Goal: Find specific page/section: Find specific page/section

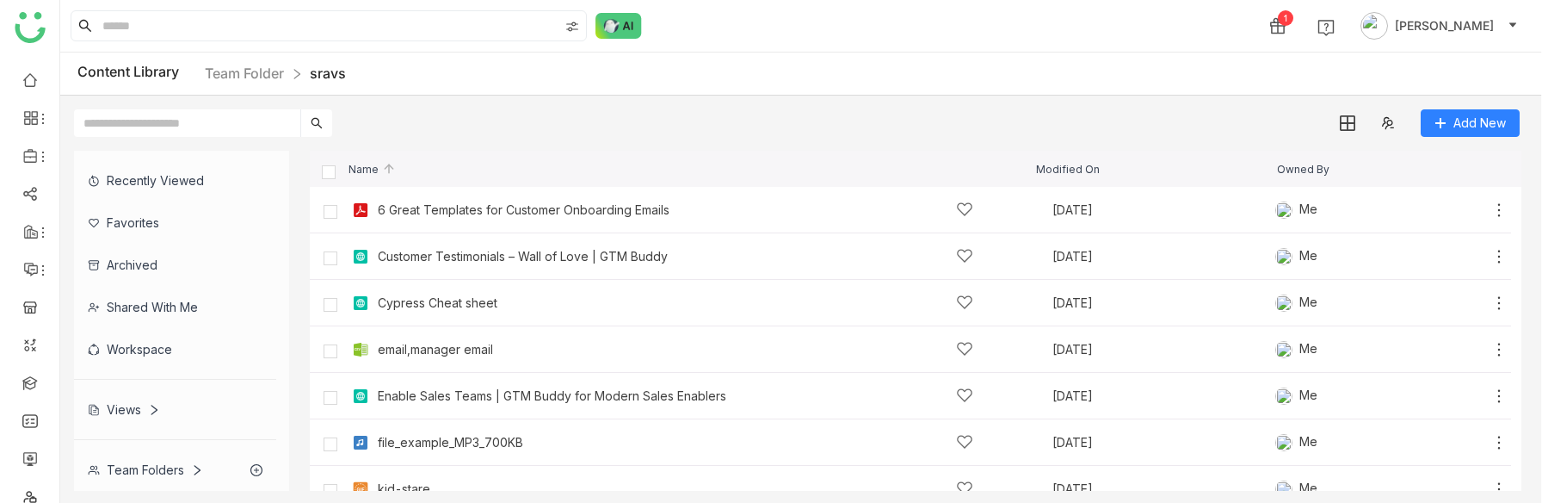
click at [131, 402] on div "Views" at bounding box center [124, 409] width 72 height 15
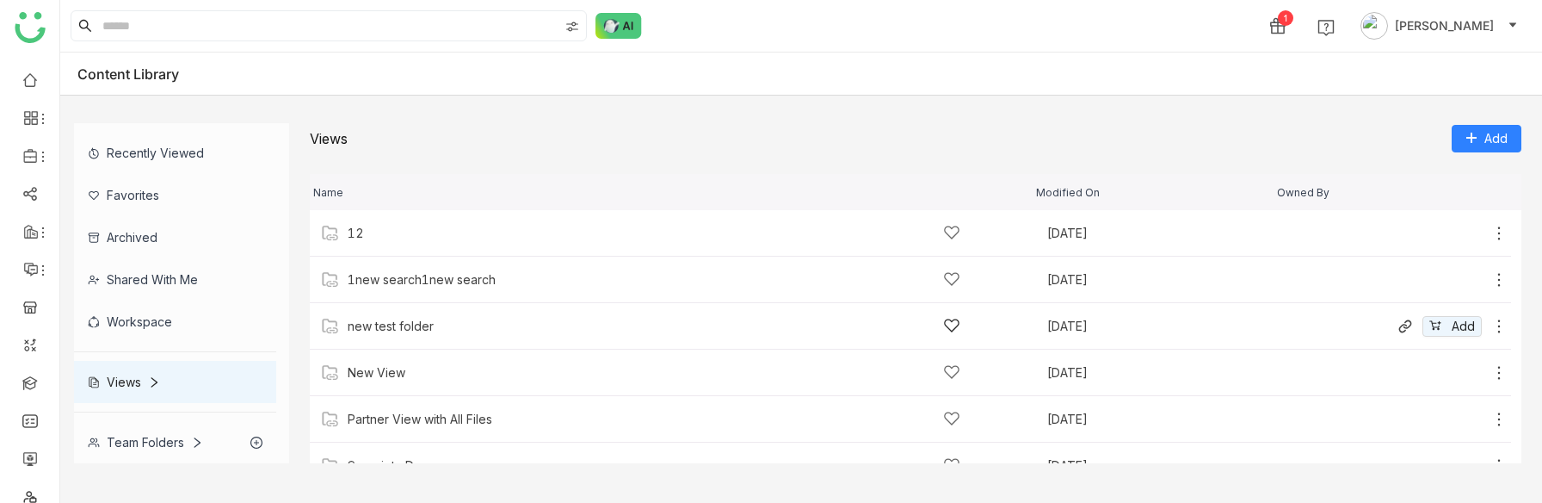
scroll to position [119, 0]
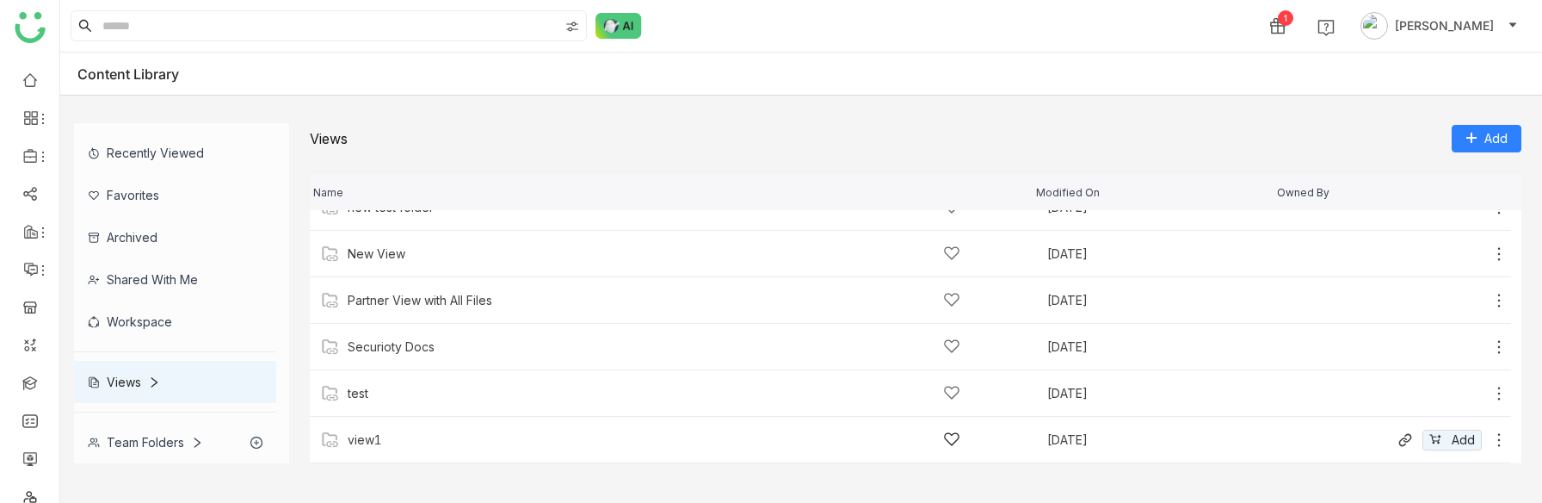
click at [375, 438] on div "view1" at bounding box center [365, 440] width 34 height 14
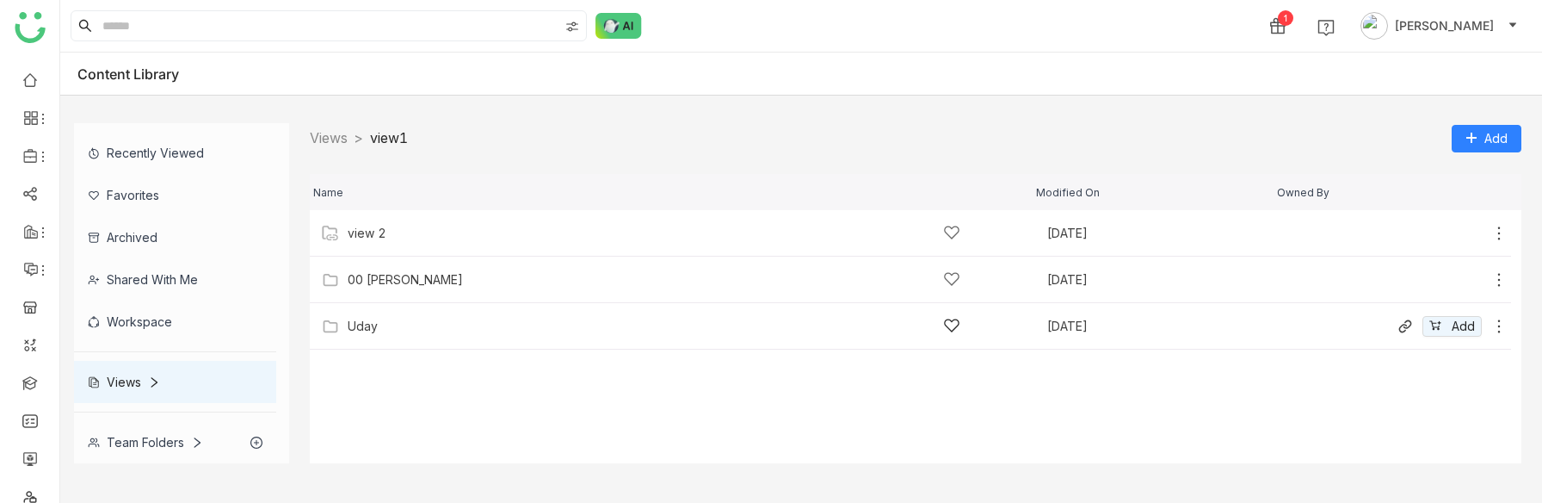
click at [380, 323] on div "Uday" at bounding box center [654, 326] width 613 height 18
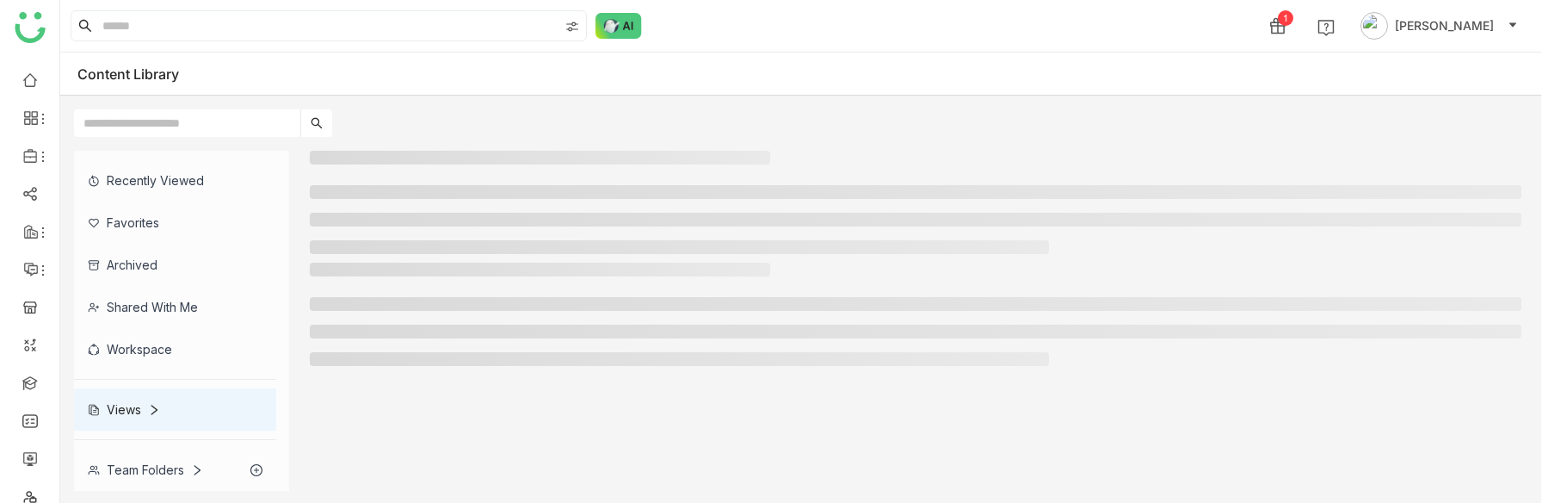
scroll to position [42, 0]
